Goal: Find specific page/section: Find specific page/section

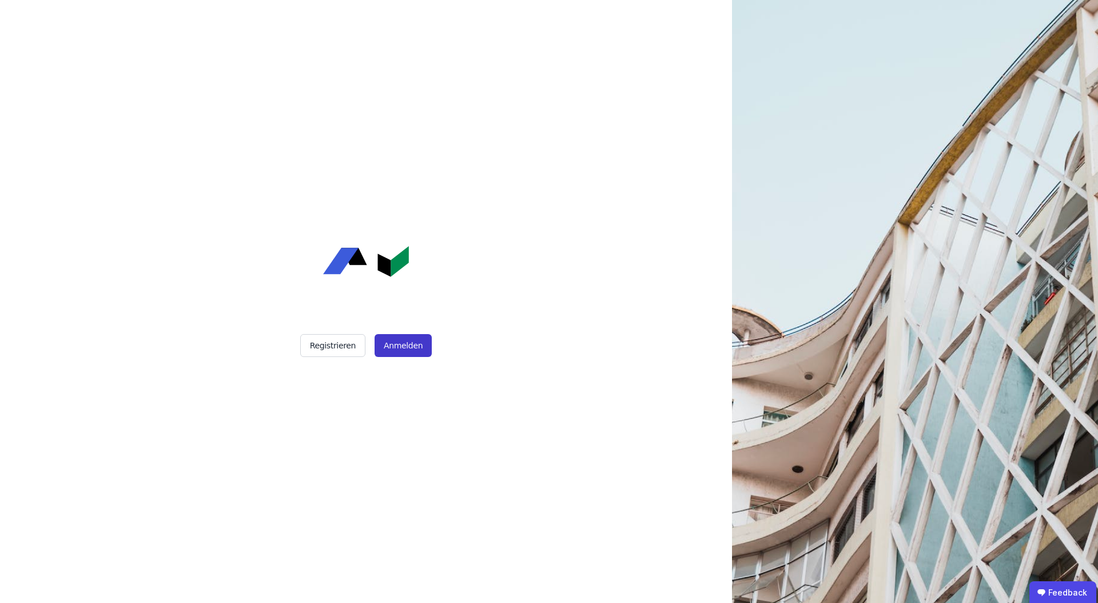
click at [394, 350] on button "Anmelden" at bounding box center [402, 345] width 57 height 23
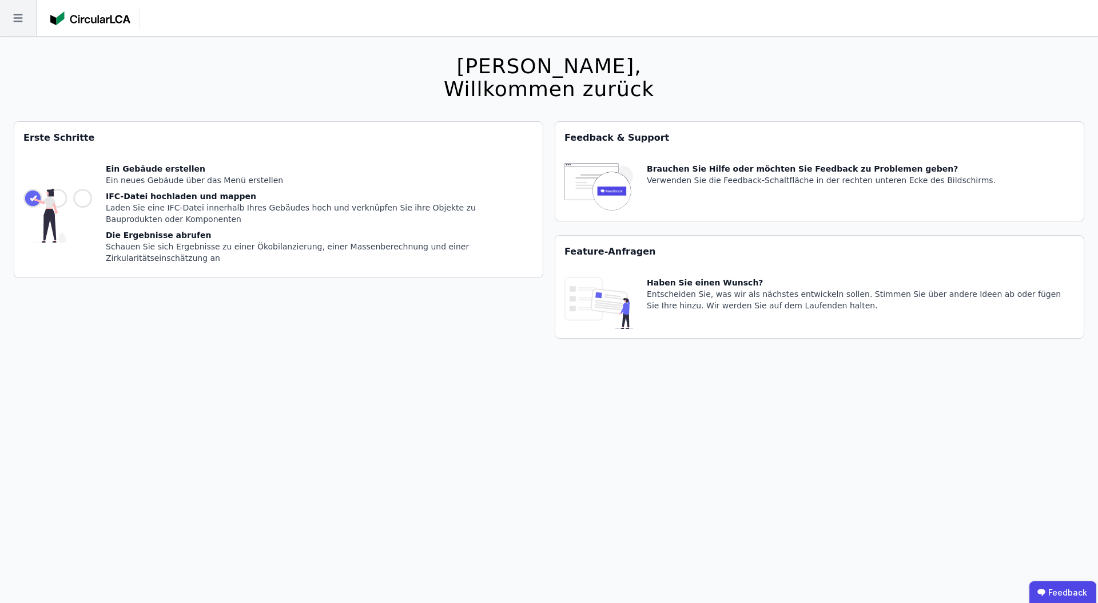
click at [26, 24] on icon at bounding box center [18, 18] width 36 height 36
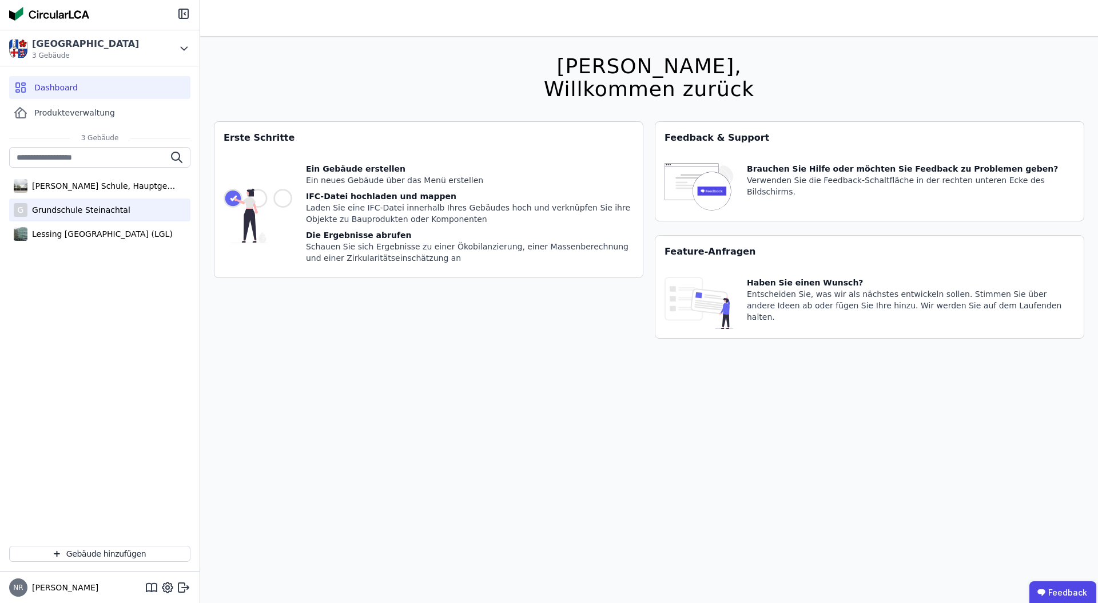
click at [131, 210] on div "G Grundschule Steinachtal" at bounding box center [99, 209] width 181 height 23
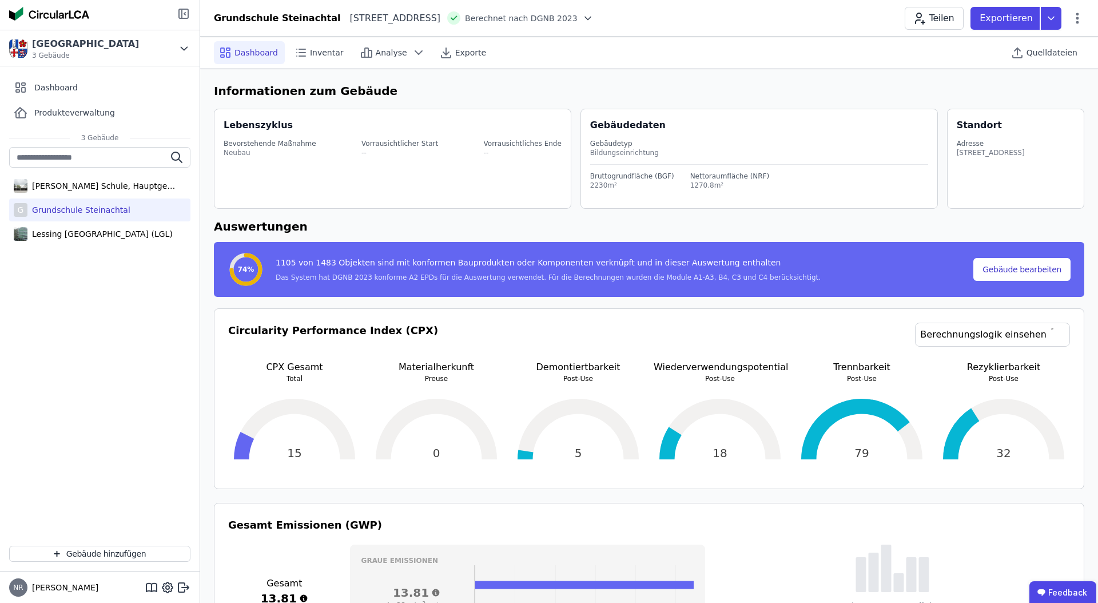
click at [178, 19] on div at bounding box center [100, 15] width 200 height 30
click at [182, 15] on icon at bounding box center [182, 13] width 0 height 9
